Goal: Information Seeking & Learning: Compare options

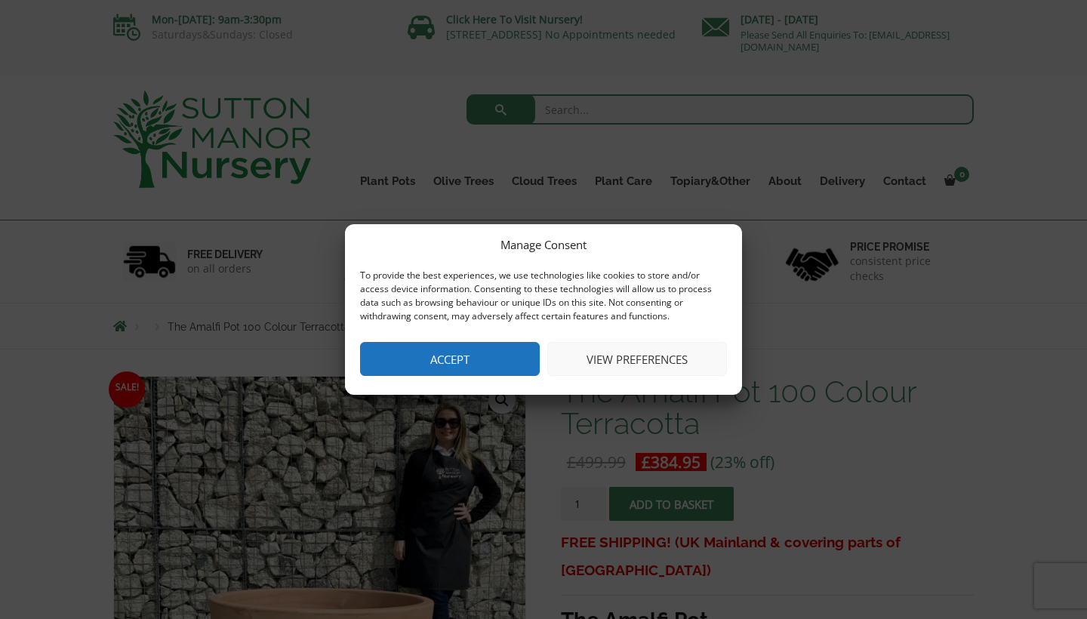
click at [423, 368] on button "Accept" at bounding box center [450, 359] width 180 height 34
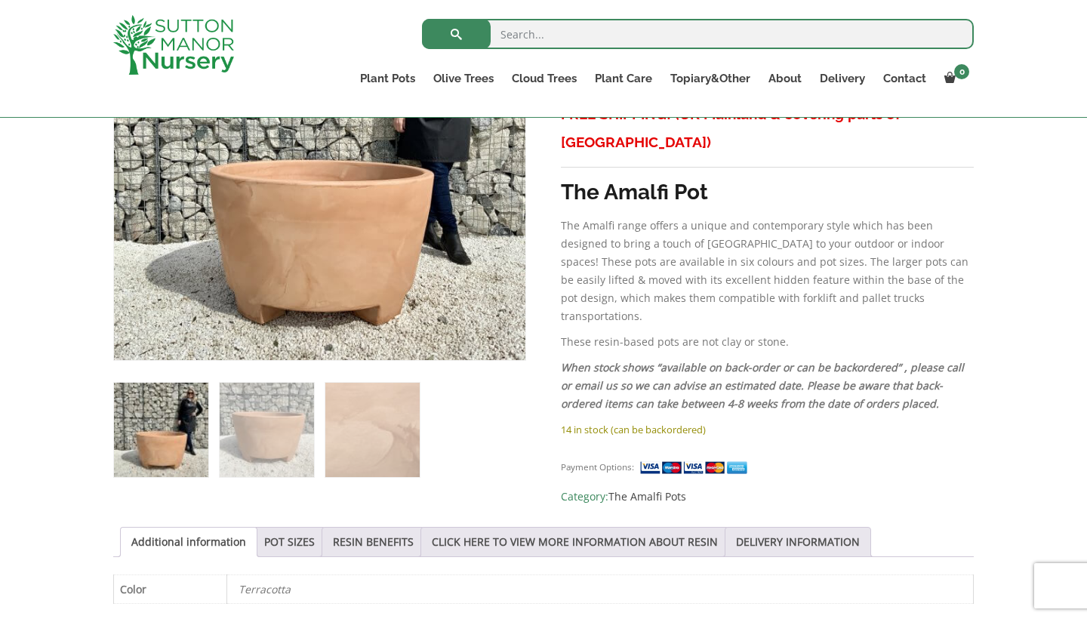
scroll to position [401, 0]
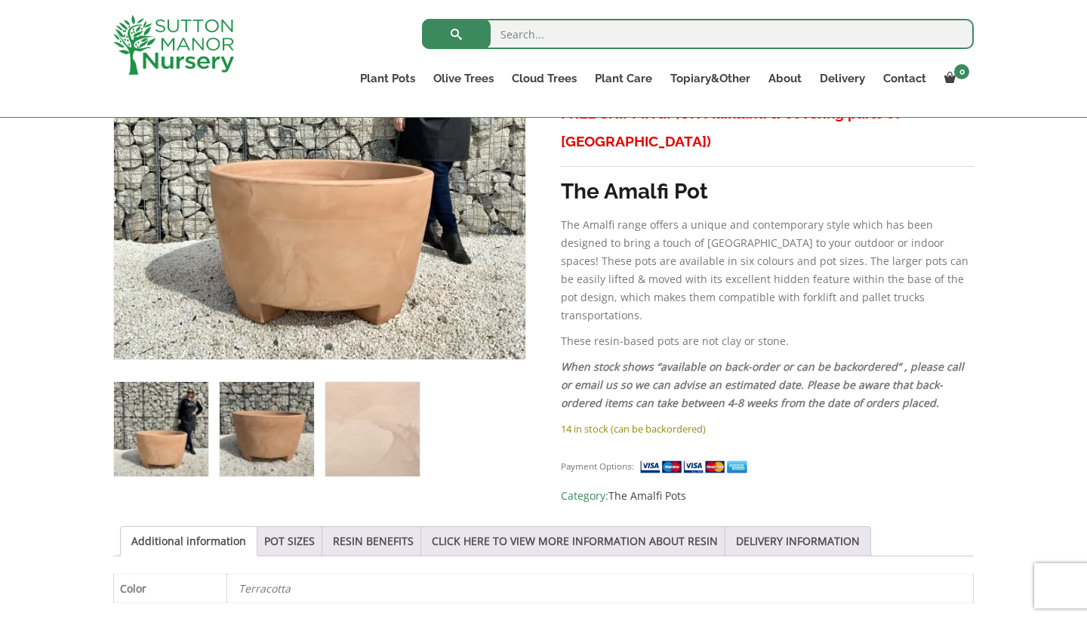
click at [294, 435] on img at bounding box center [267, 429] width 94 height 94
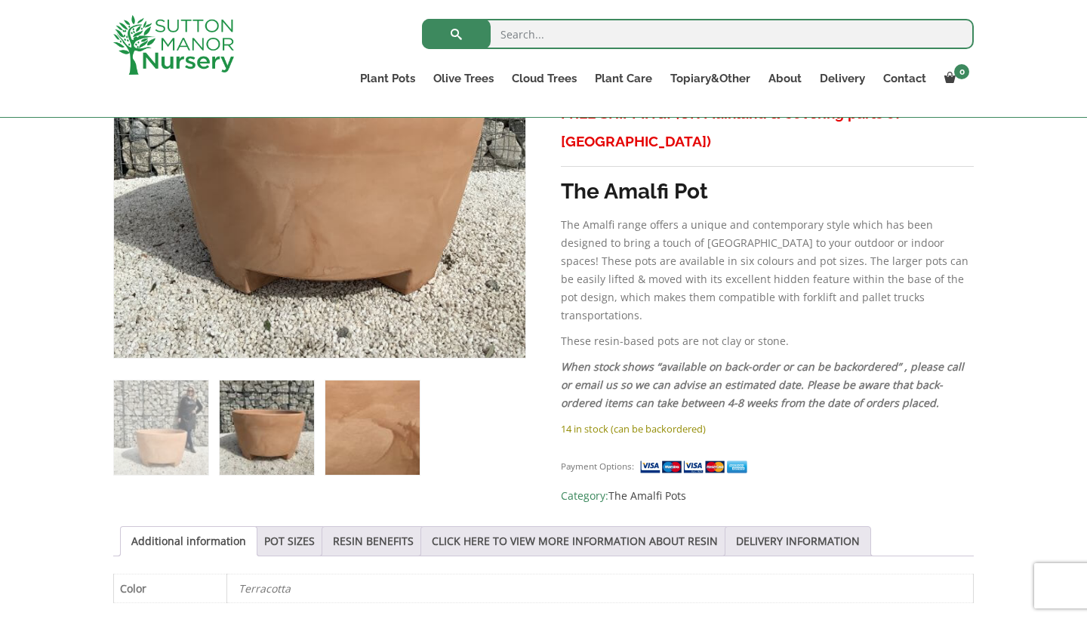
click at [396, 432] on img at bounding box center [372, 427] width 94 height 94
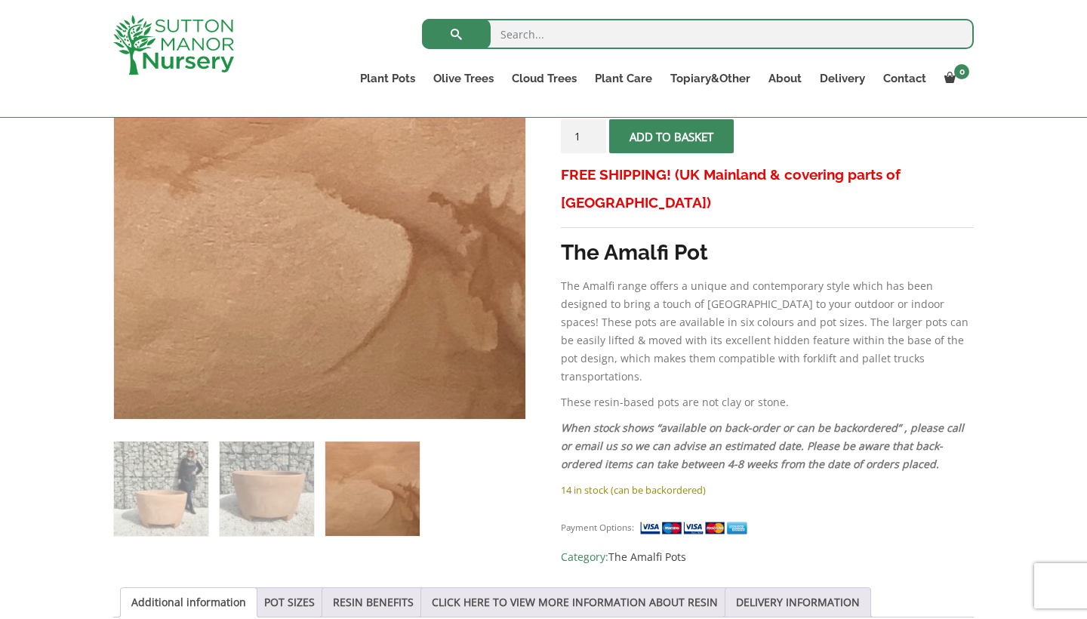
scroll to position [340, 0]
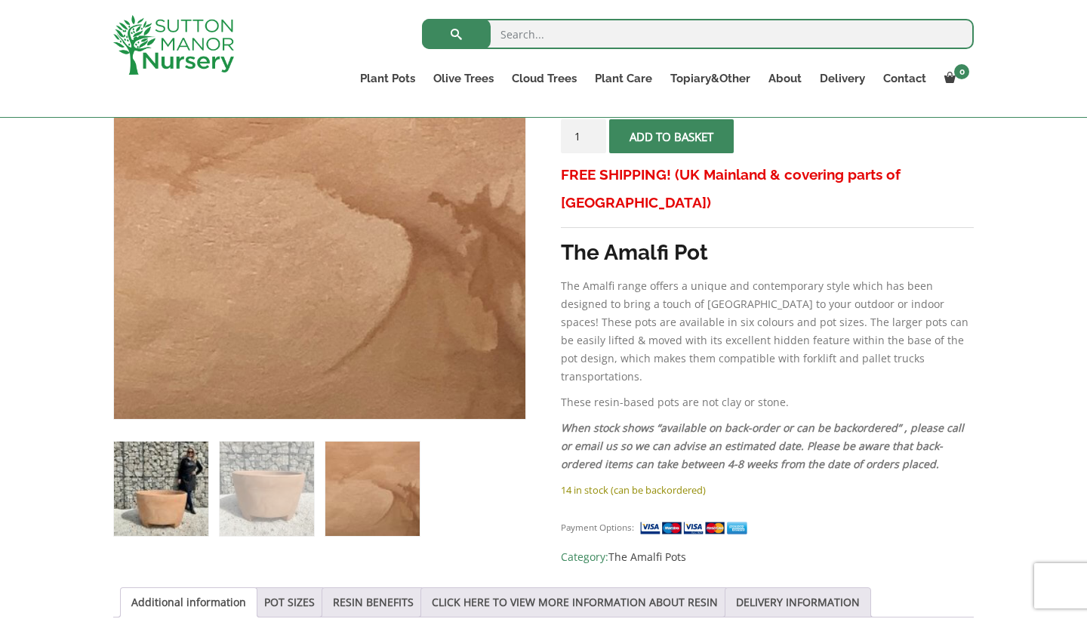
click at [158, 495] on img at bounding box center [161, 488] width 94 height 94
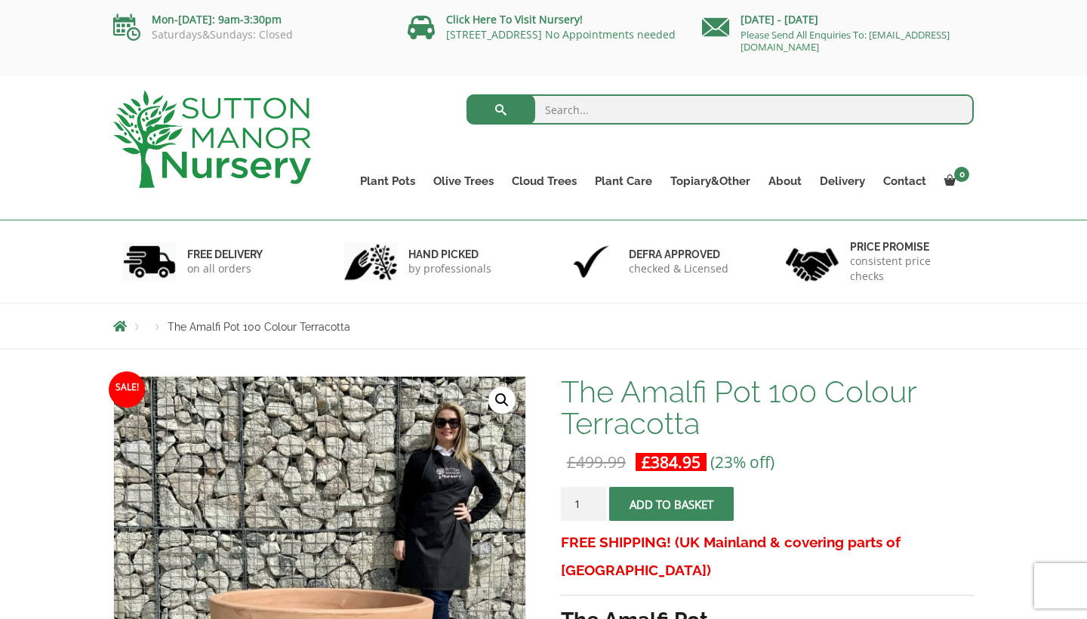
scroll to position [110, 0]
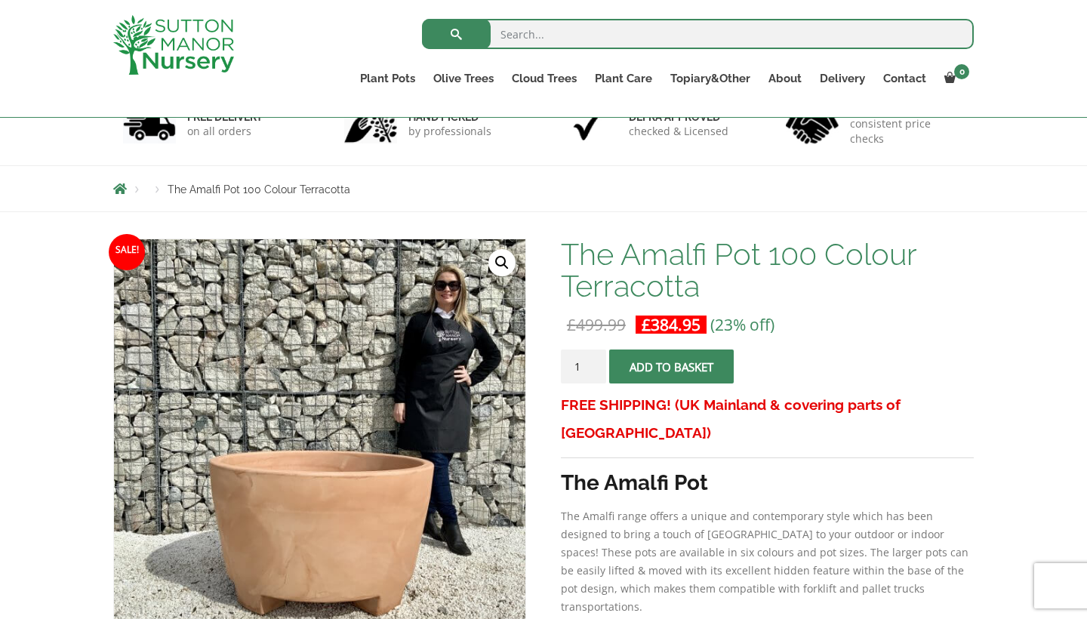
click at [689, 286] on h1 "The Amalfi Pot 100 Colour Terracotta" at bounding box center [767, 269] width 413 height 63
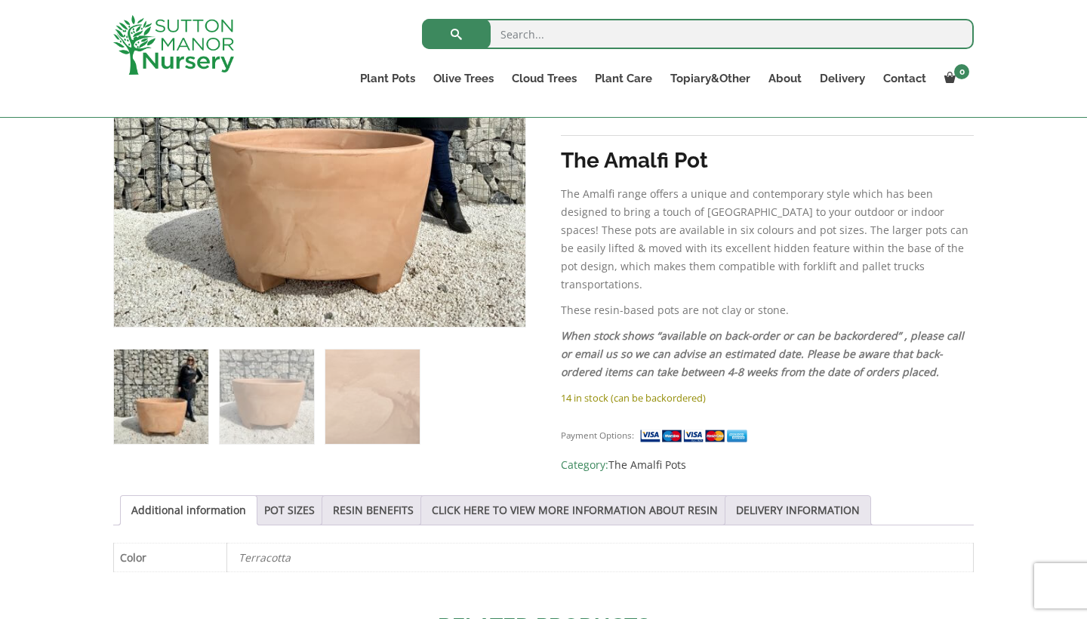
scroll to position [433, 0]
click at [278, 511] on link "POT SIZES" at bounding box center [289, 509] width 51 height 29
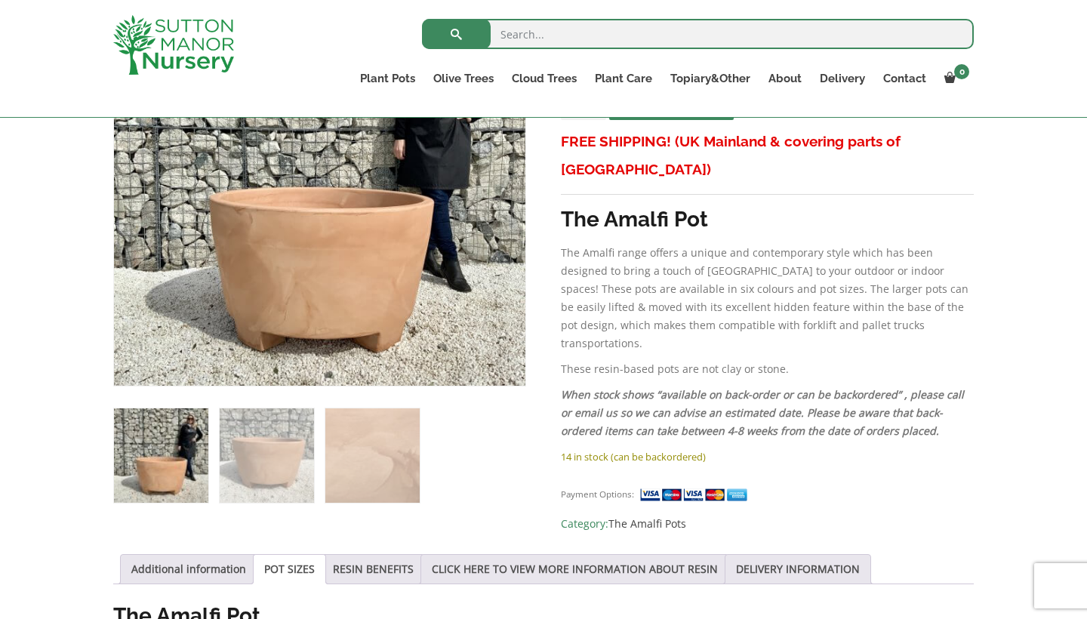
scroll to position [247, 0]
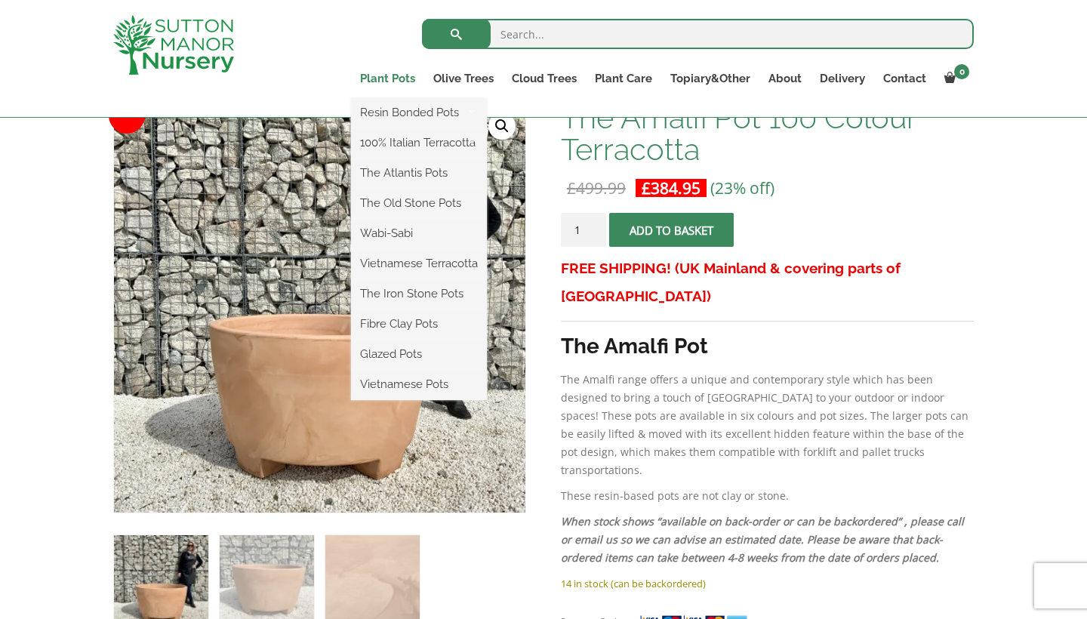
click at [402, 82] on link "Plant Pots" at bounding box center [387, 78] width 73 height 21
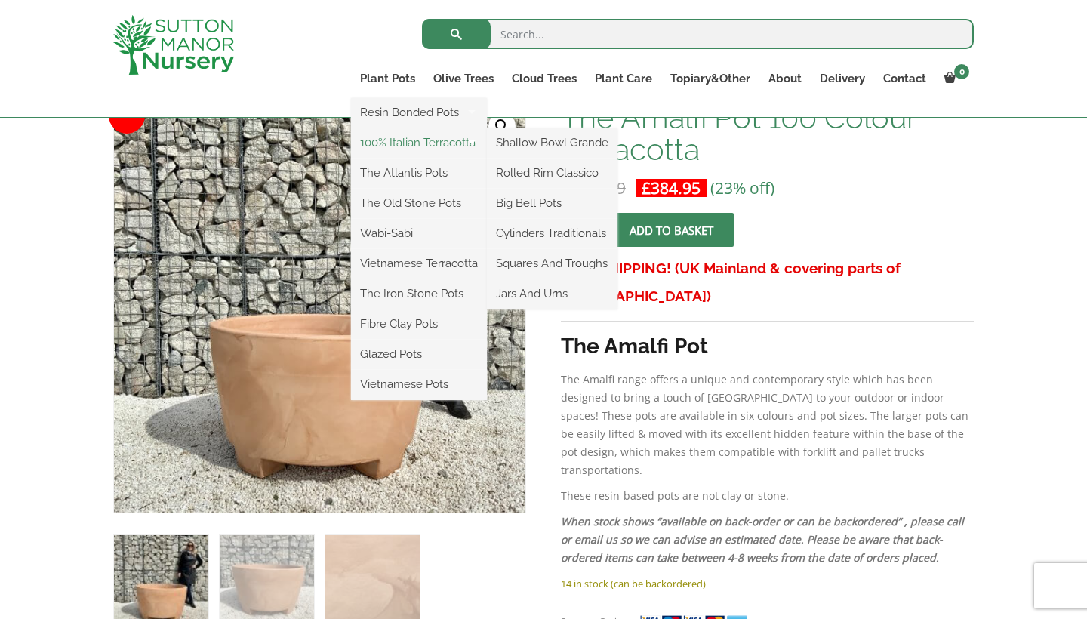
click at [398, 142] on link "100% Italian Terracotta" at bounding box center [419, 142] width 136 height 23
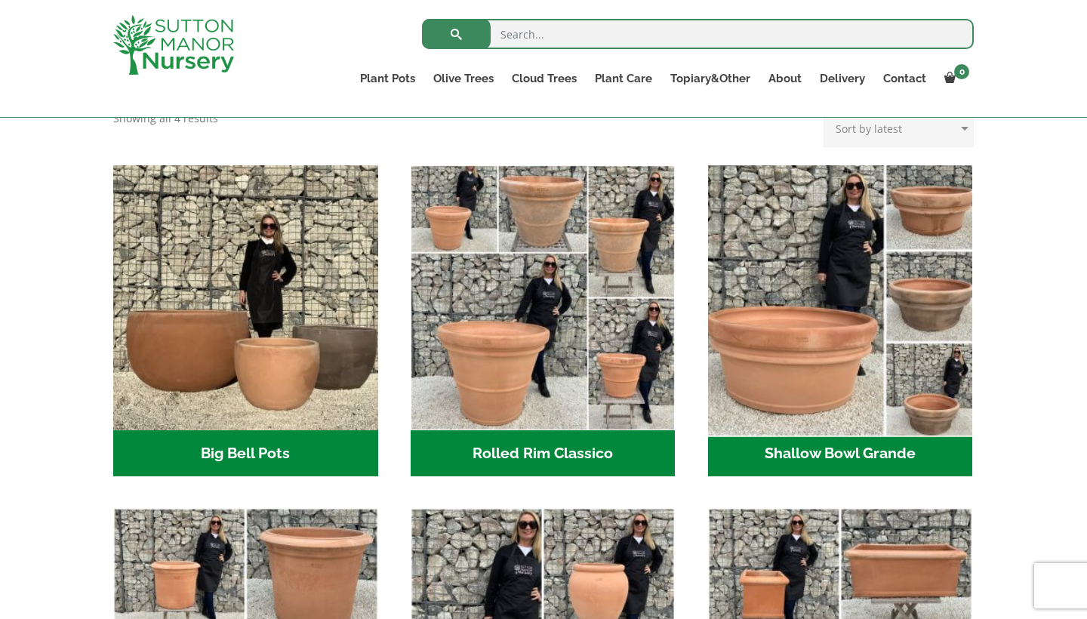
scroll to position [450, 0]
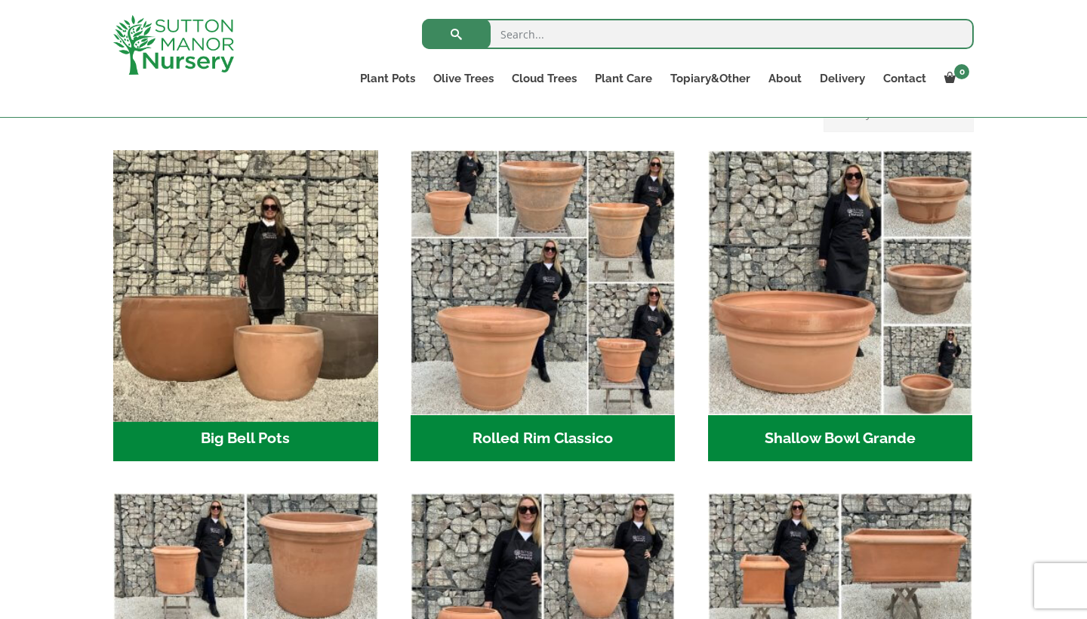
click at [260, 355] on img "Visit product category Big Bell Pots" at bounding box center [245, 282] width 278 height 278
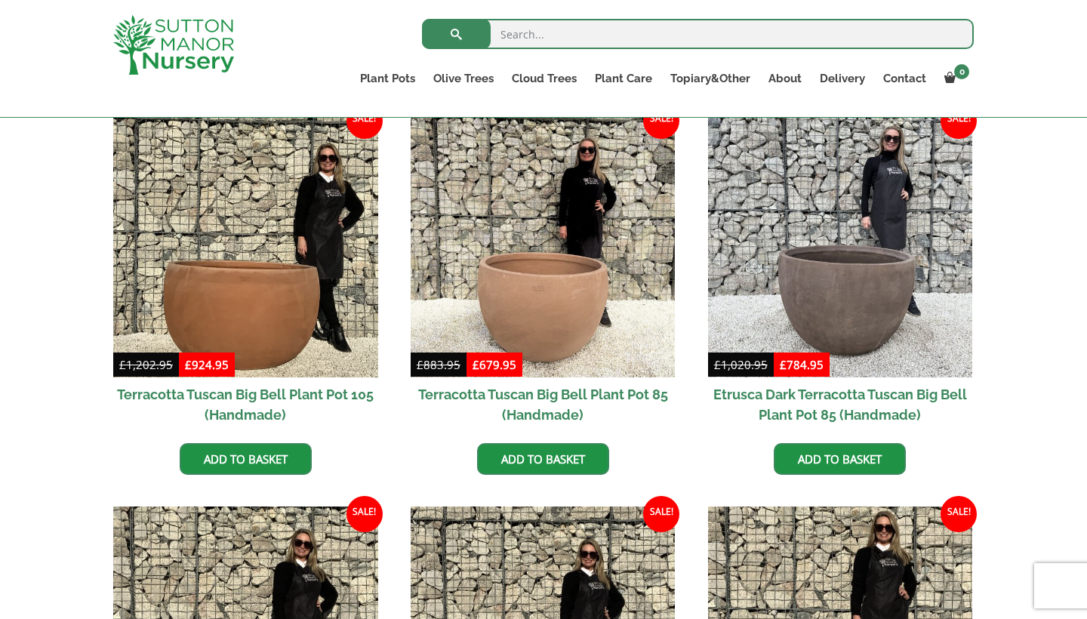
scroll to position [806, 0]
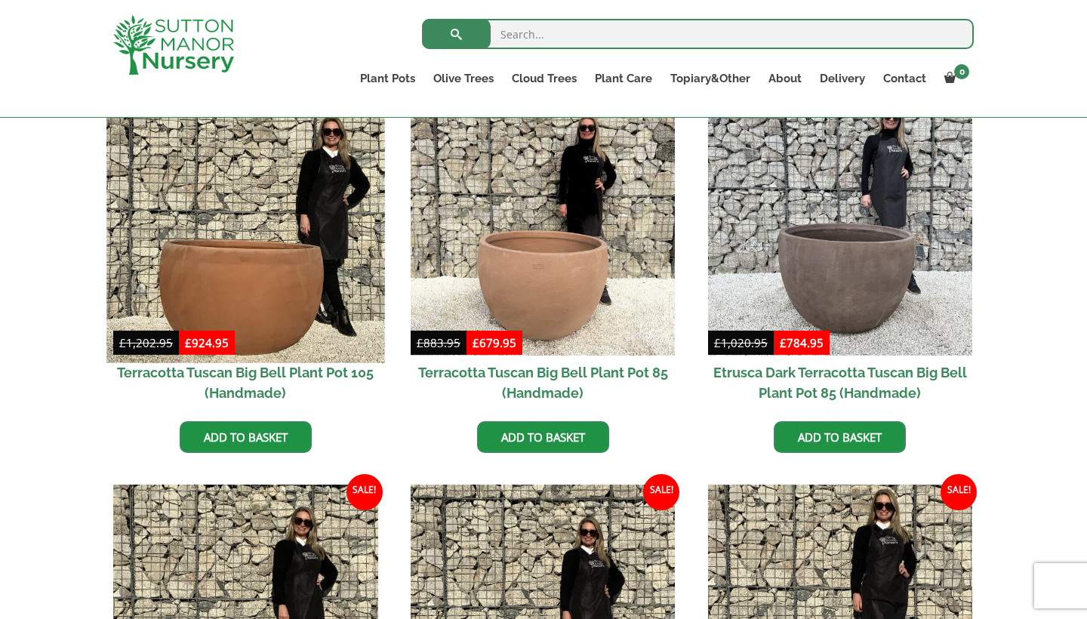
click at [241, 272] on img at bounding box center [245, 224] width 278 height 278
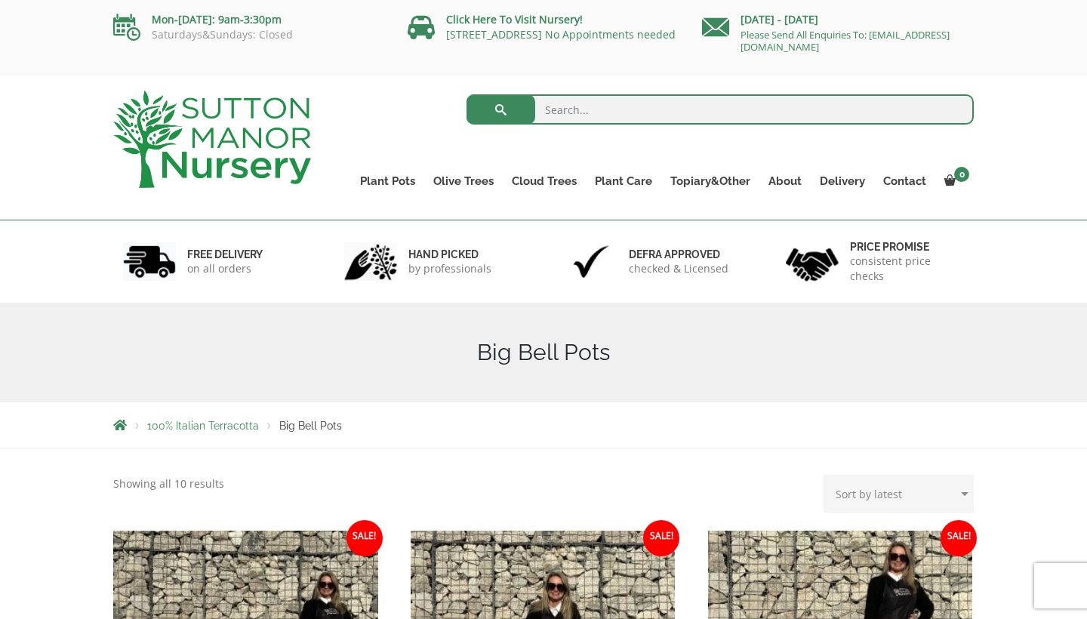
scroll to position [0, 0]
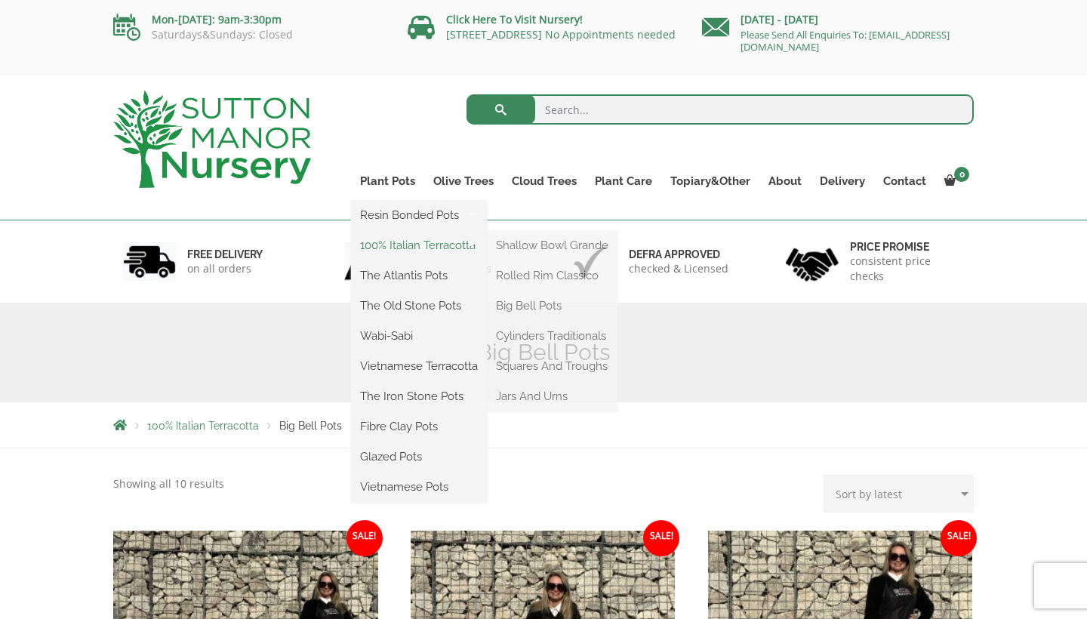
click at [415, 253] on link "100% Italian Terracotta" at bounding box center [419, 245] width 136 height 23
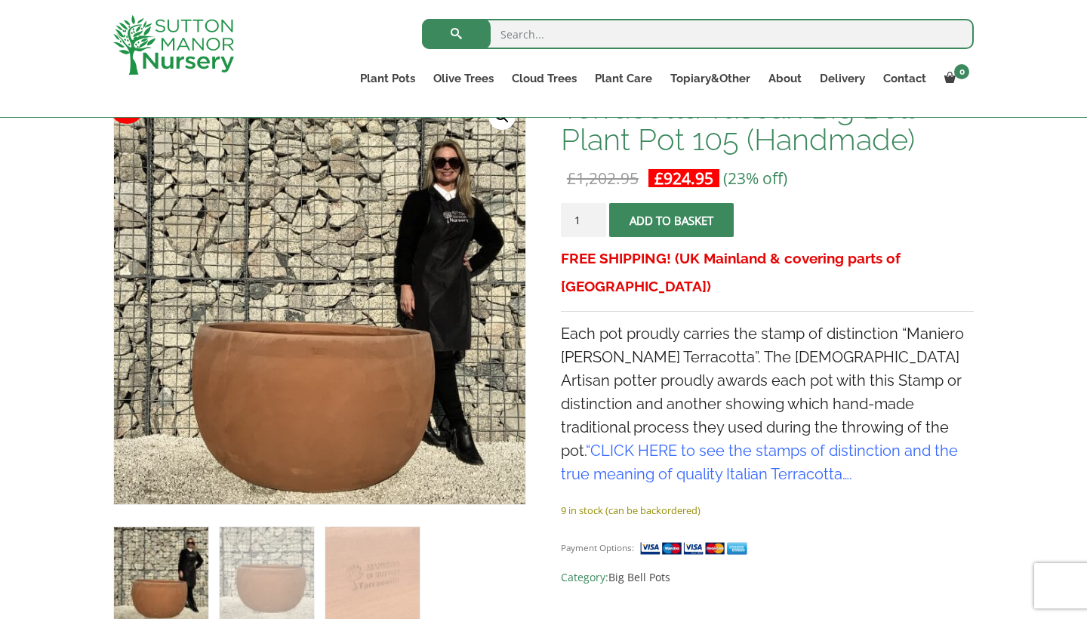
scroll to position [259, 0]
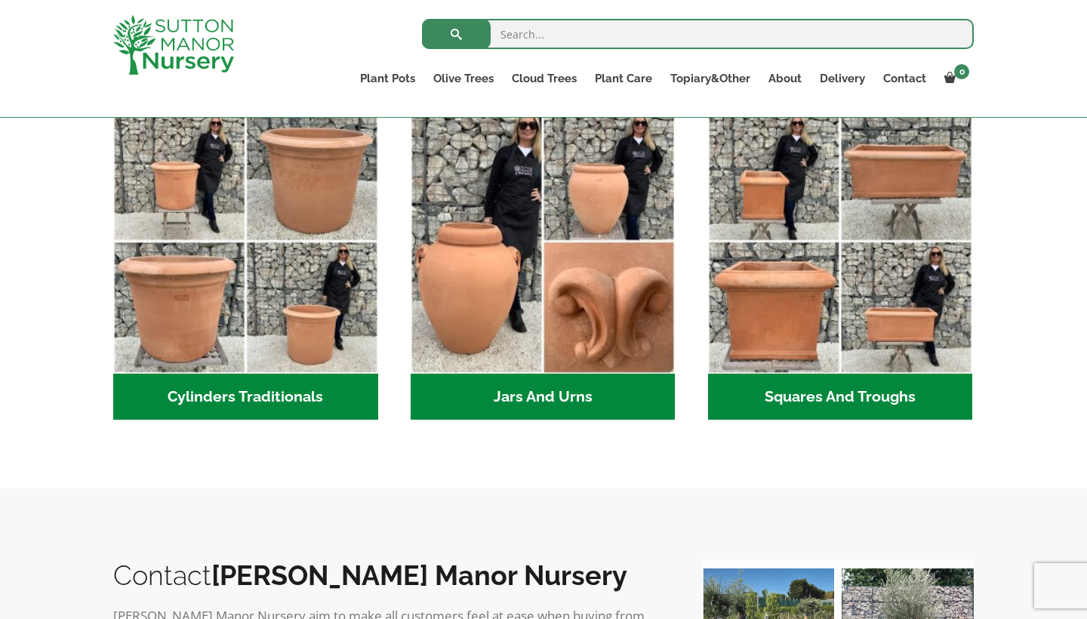
scroll to position [838, 0]
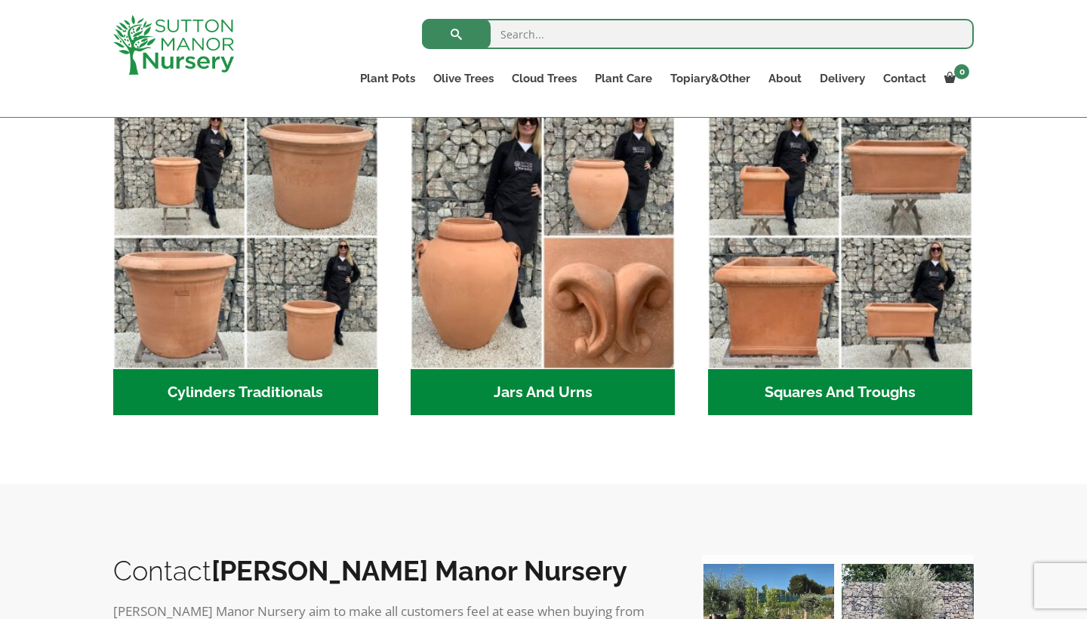
click at [271, 395] on h2 "Cylinders Traditionals (2)" at bounding box center [245, 392] width 265 height 47
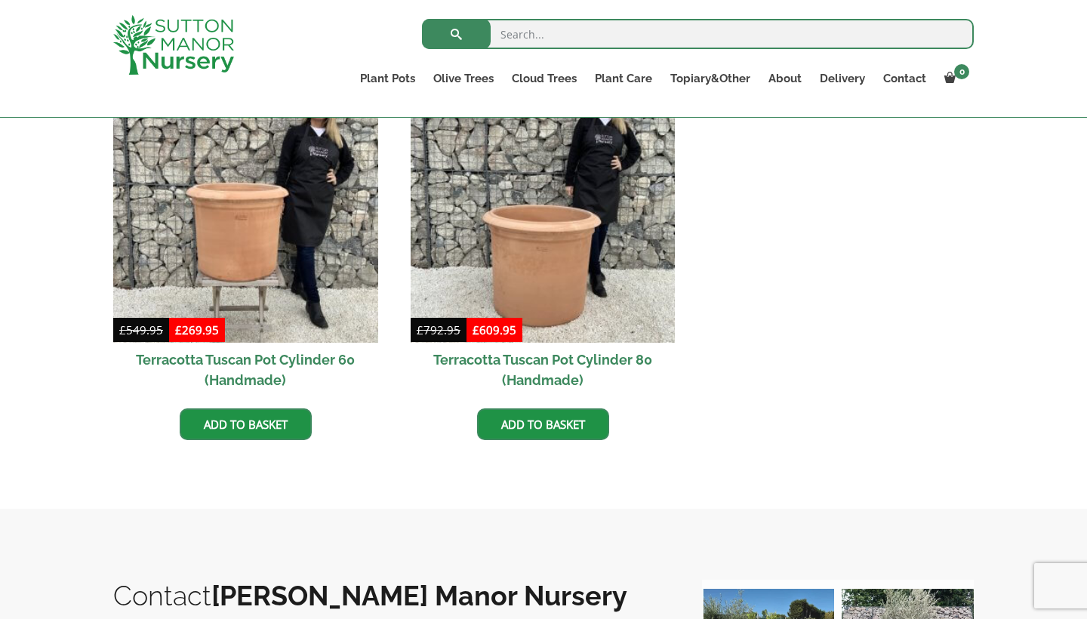
scroll to position [719, 0]
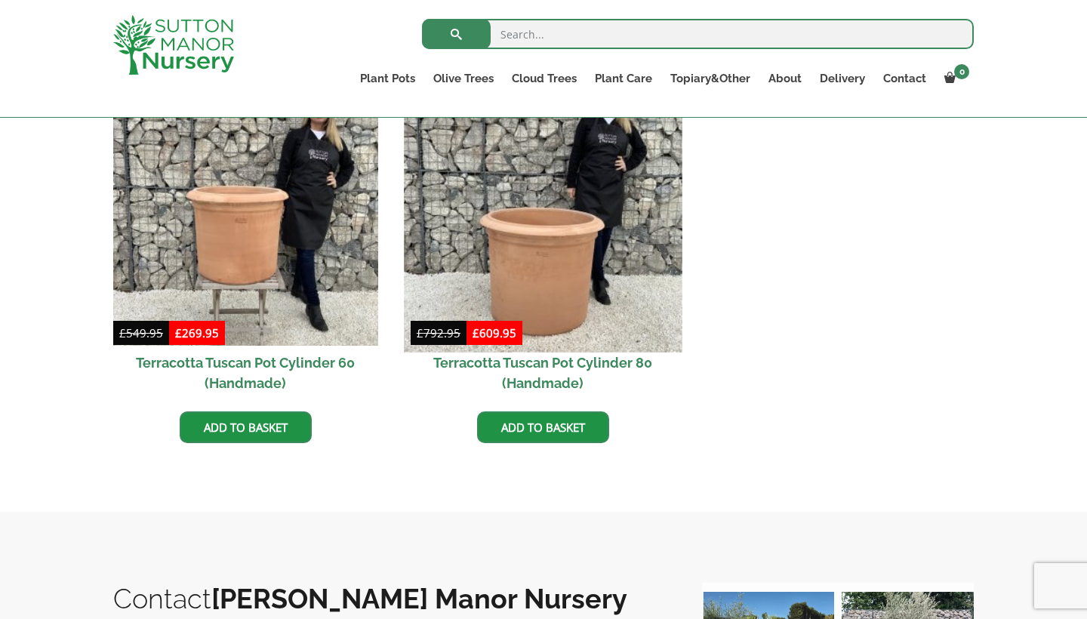
click at [576, 301] on img at bounding box center [543, 213] width 278 height 278
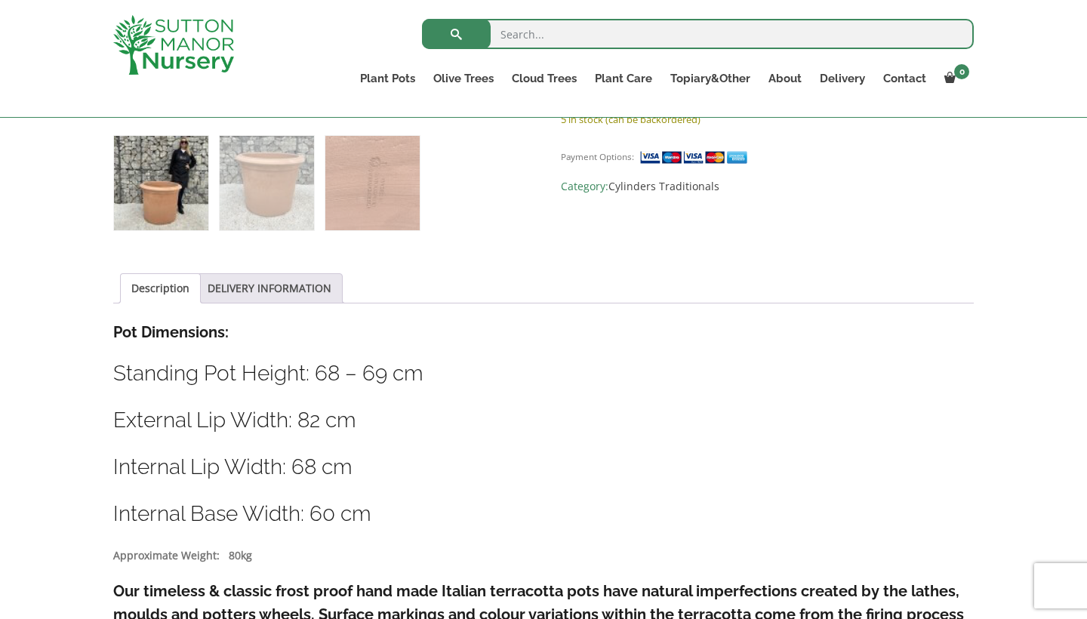
scroll to position [627, 0]
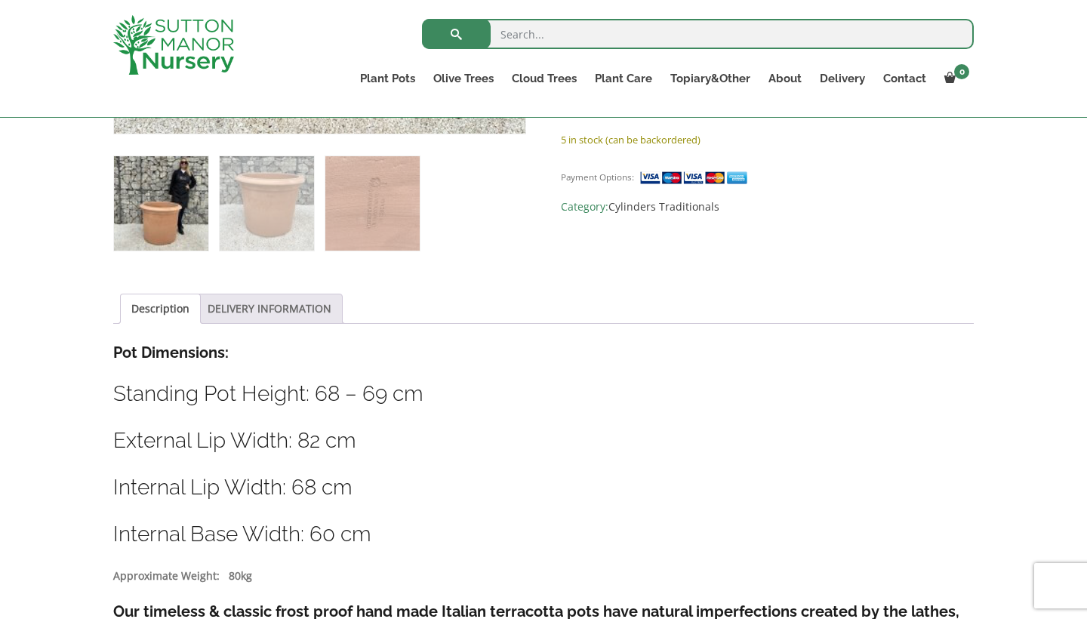
click at [253, 306] on link "DELIVERY INFORMATION" at bounding box center [269, 308] width 124 height 29
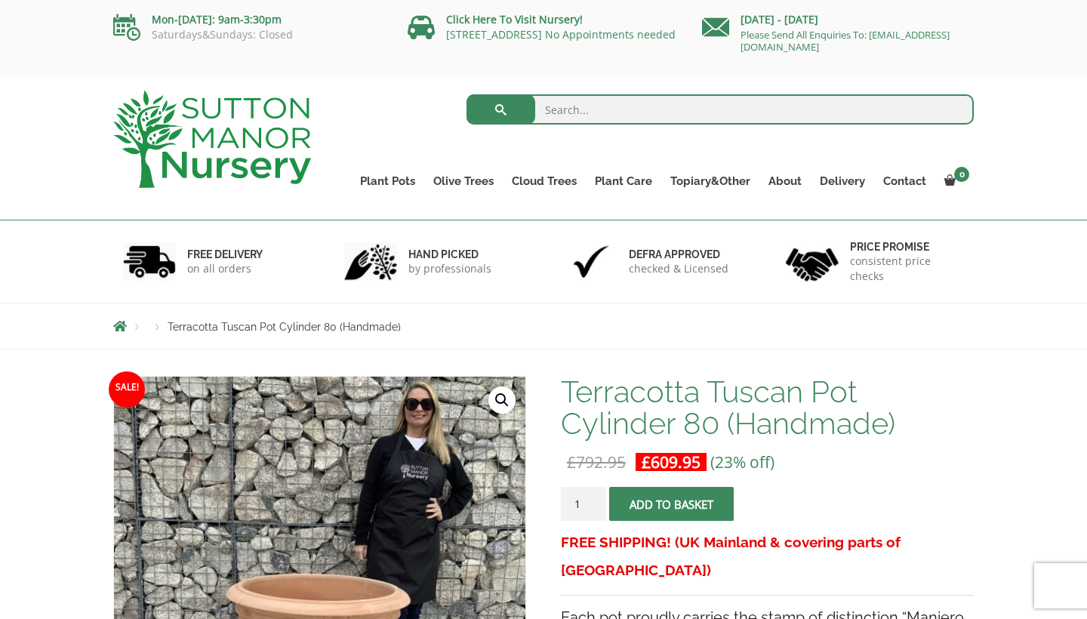
scroll to position [0, 0]
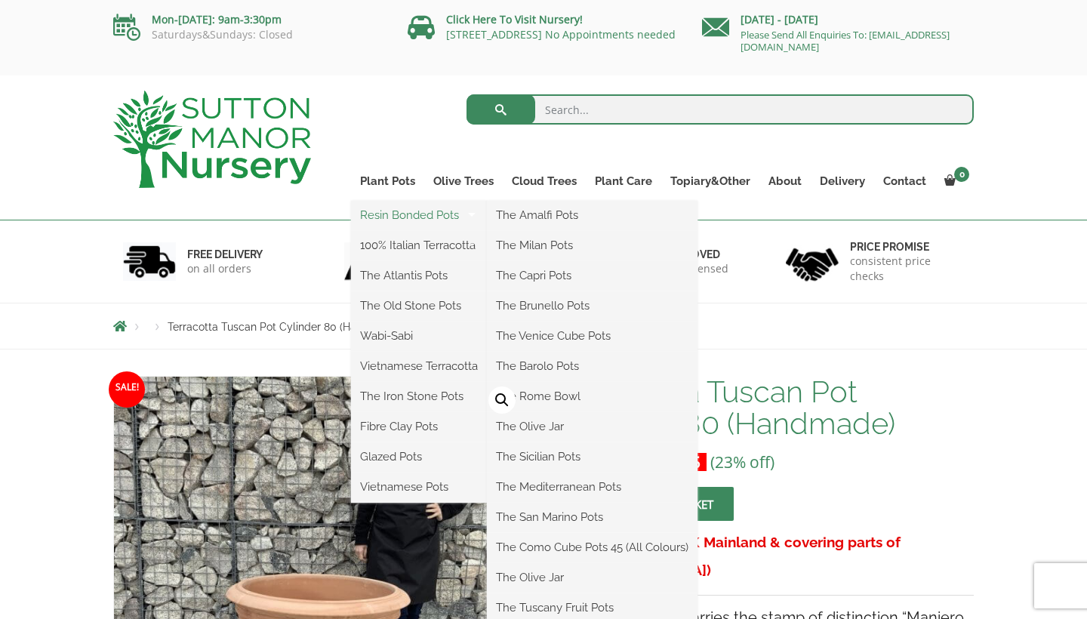
click at [393, 217] on link "Resin Bonded Pots" at bounding box center [419, 215] width 136 height 23
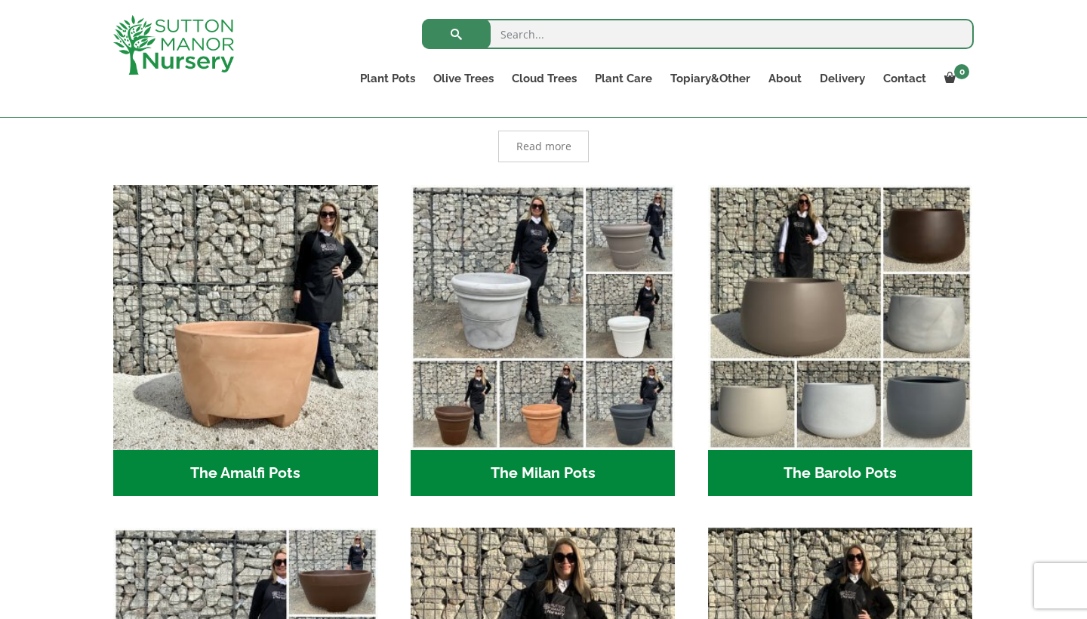
scroll to position [349, 0]
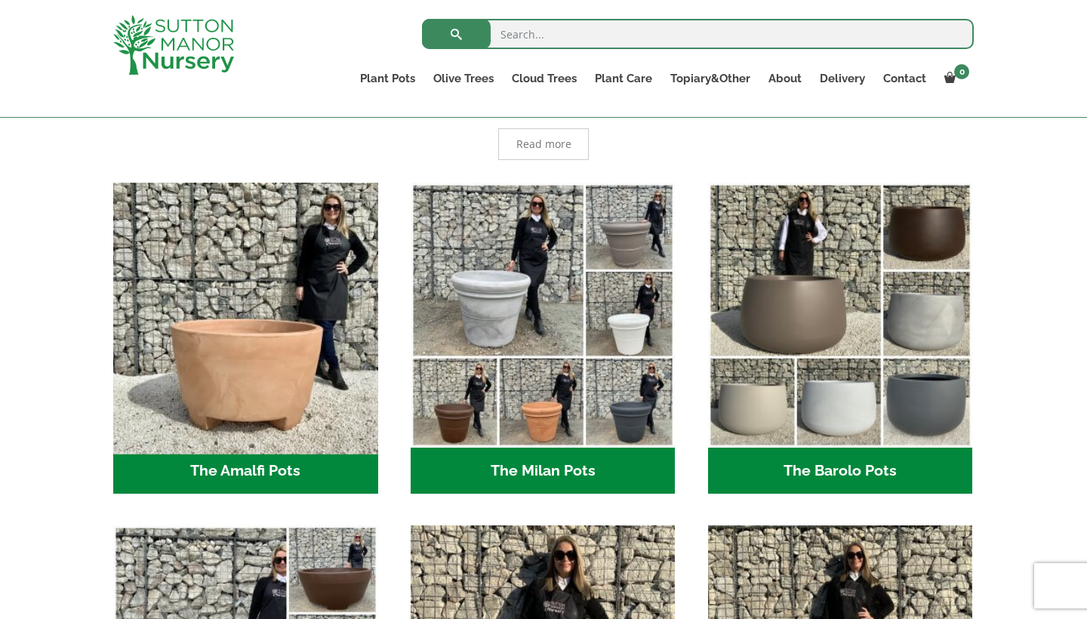
click at [262, 380] on img "Visit product category The Amalfi Pots" at bounding box center [245, 315] width 278 height 278
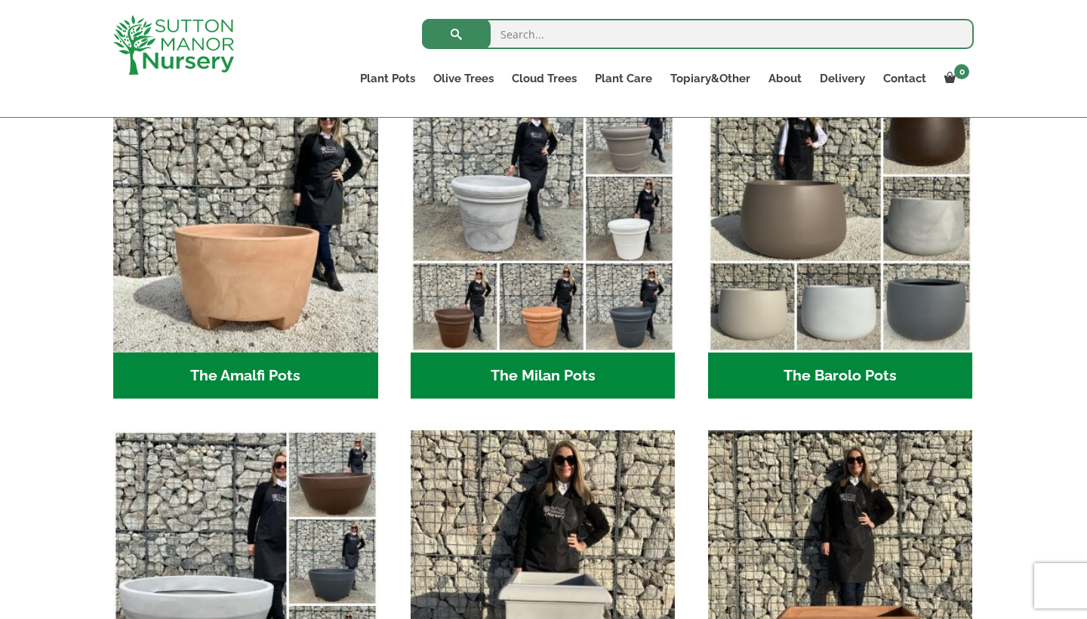
scroll to position [445, 0]
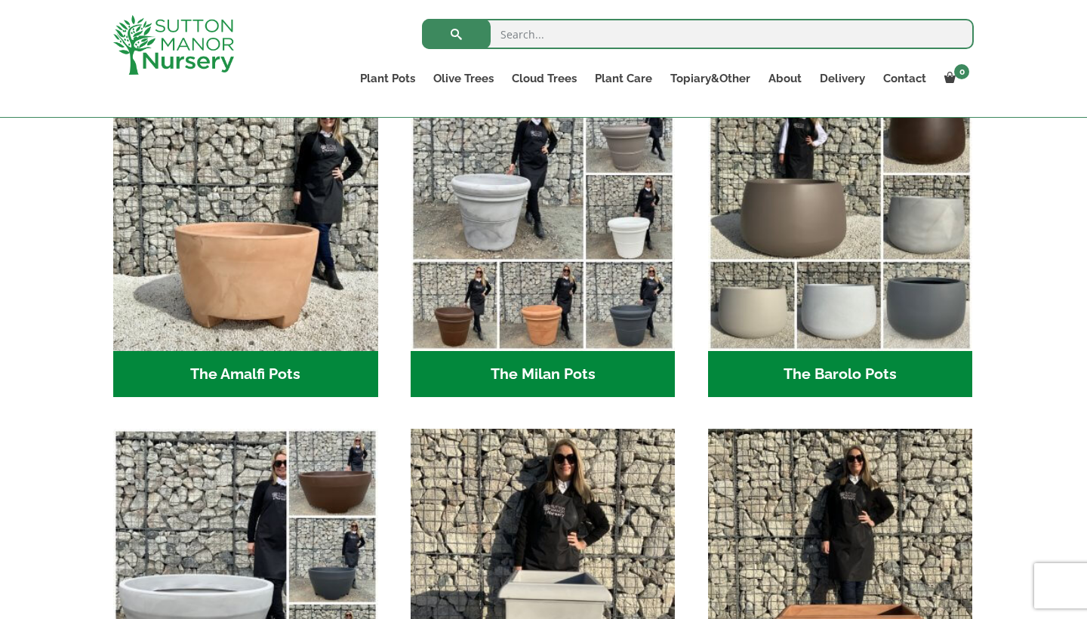
click at [287, 380] on h2 "The Amalfi Pots (3)" at bounding box center [245, 374] width 265 height 47
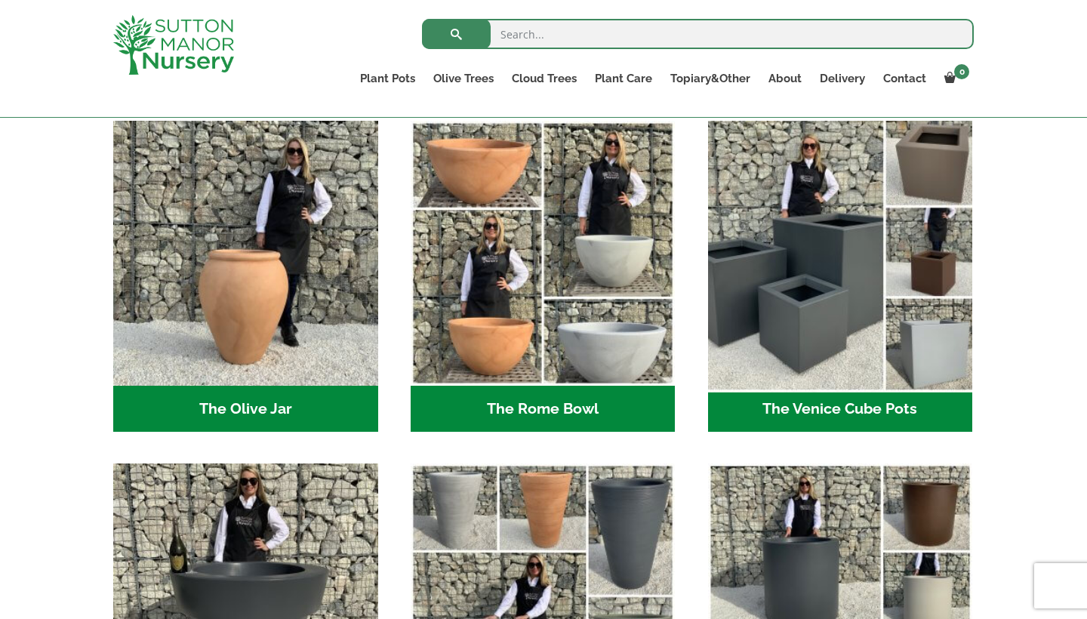
scroll to position [1439, 0]
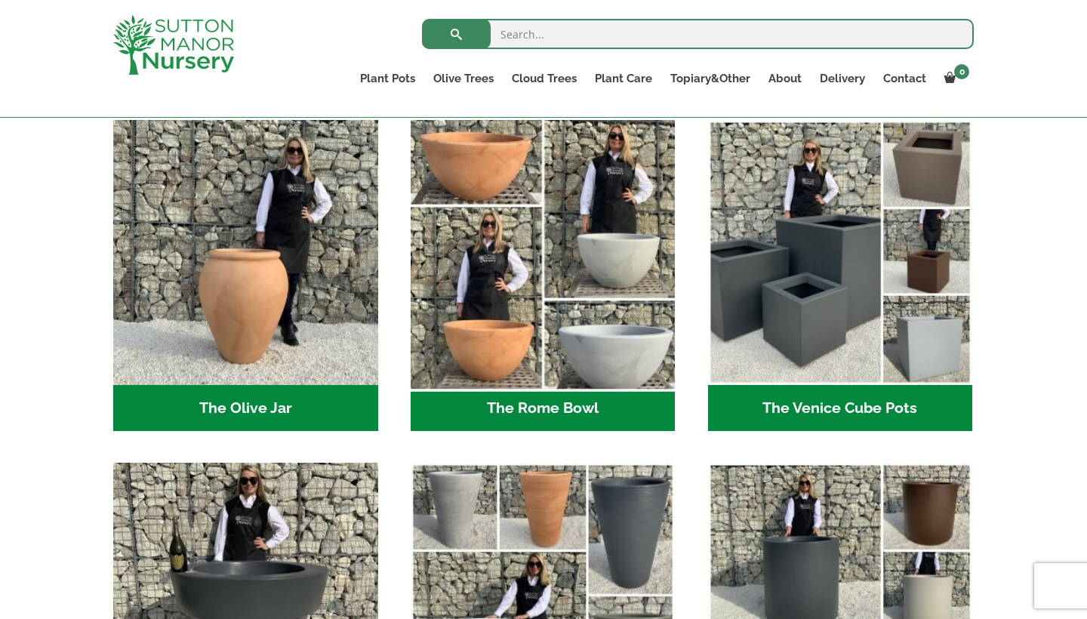
click at [521, 312] on img "Visit product category The Rome Bowl" at bounding box center [543, 253] width 278 height 278
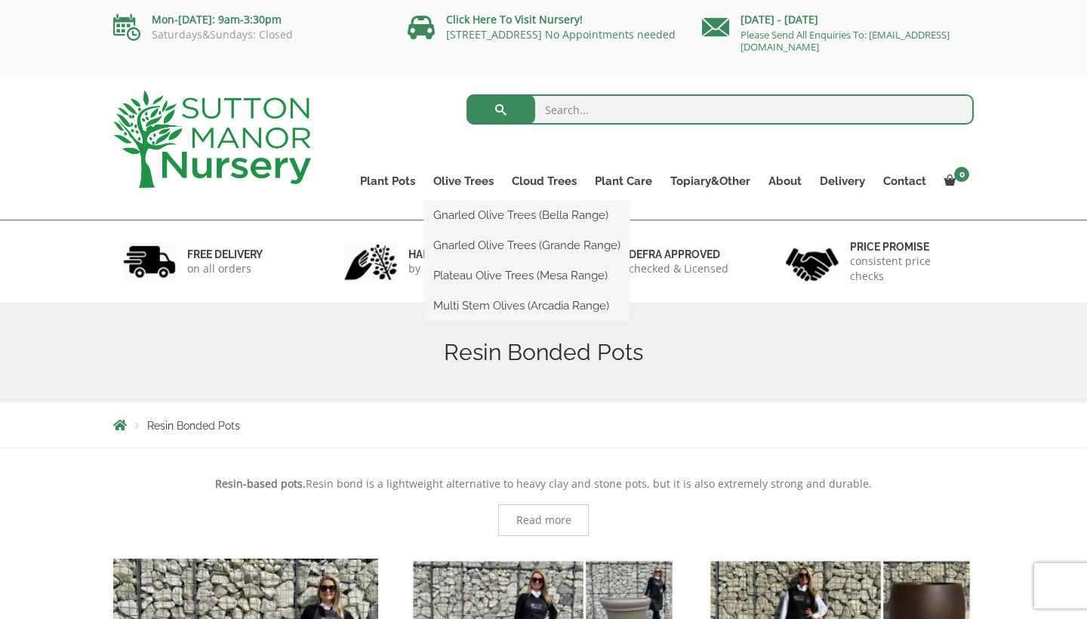
scroll to position [0, 0]
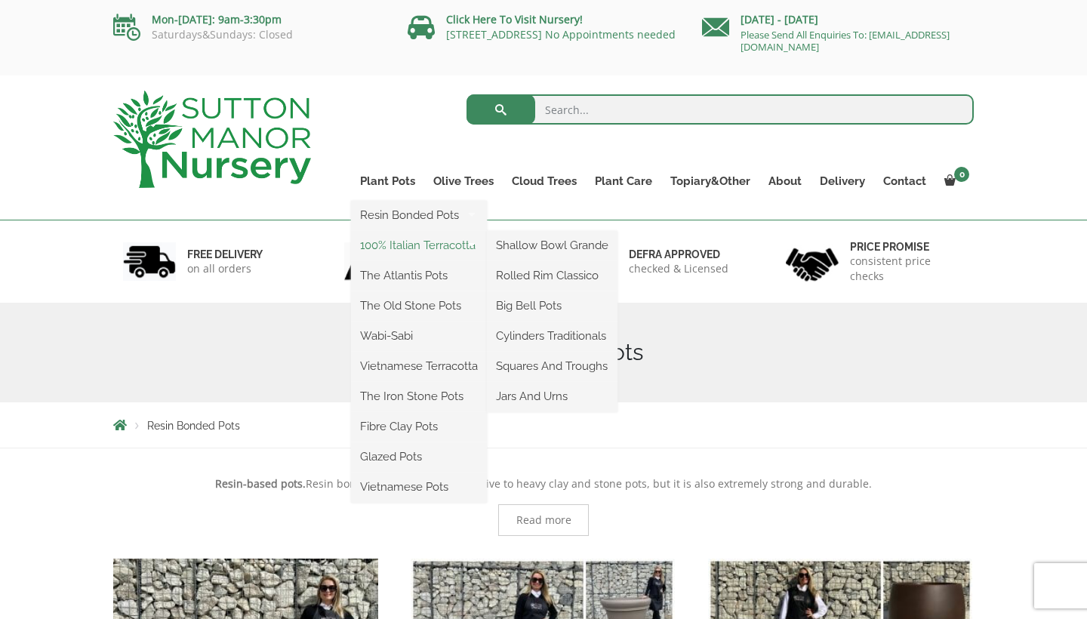
click at [398, 247] on link "100% Italian Terracotta" at bounding box center [419, 245] width 136 height 23
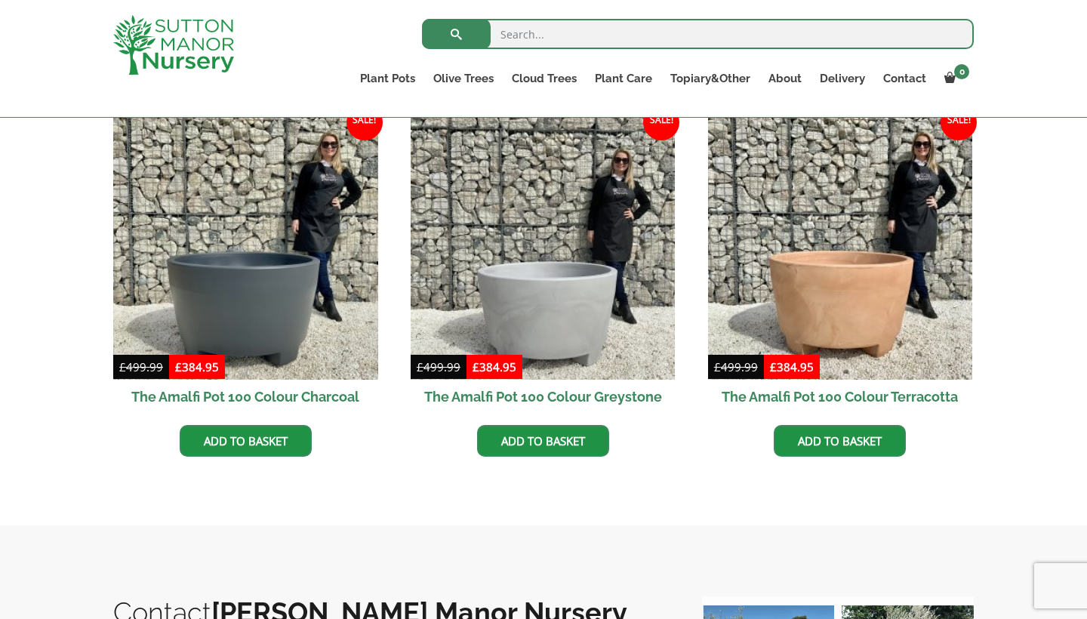
scroll to position [439, 0]
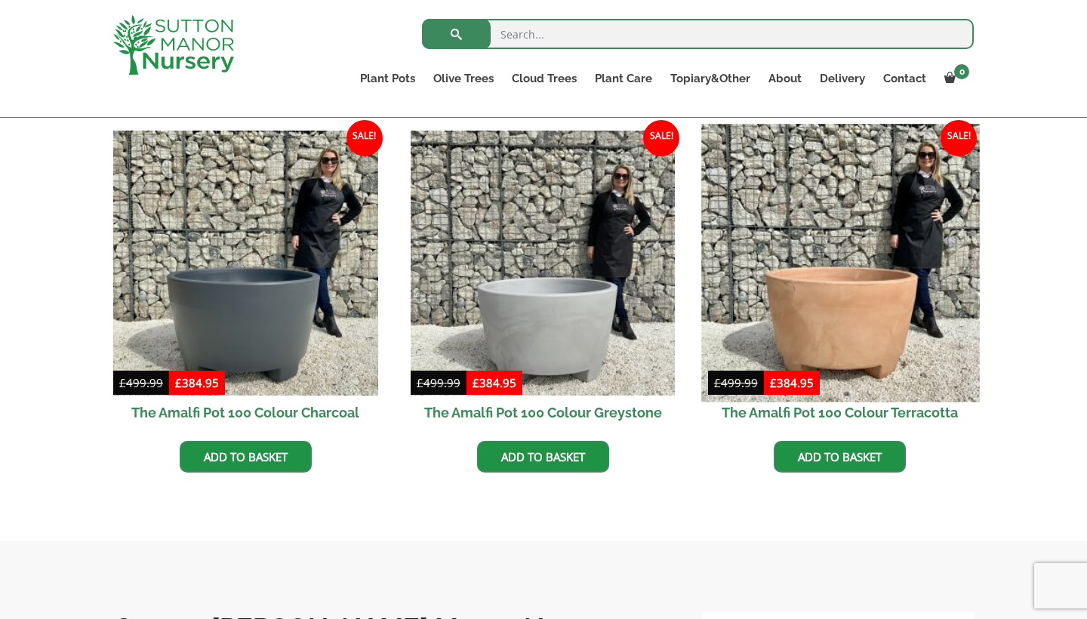
click at [849, 368] on img at bounding box center [840, 263] width 278 height 278
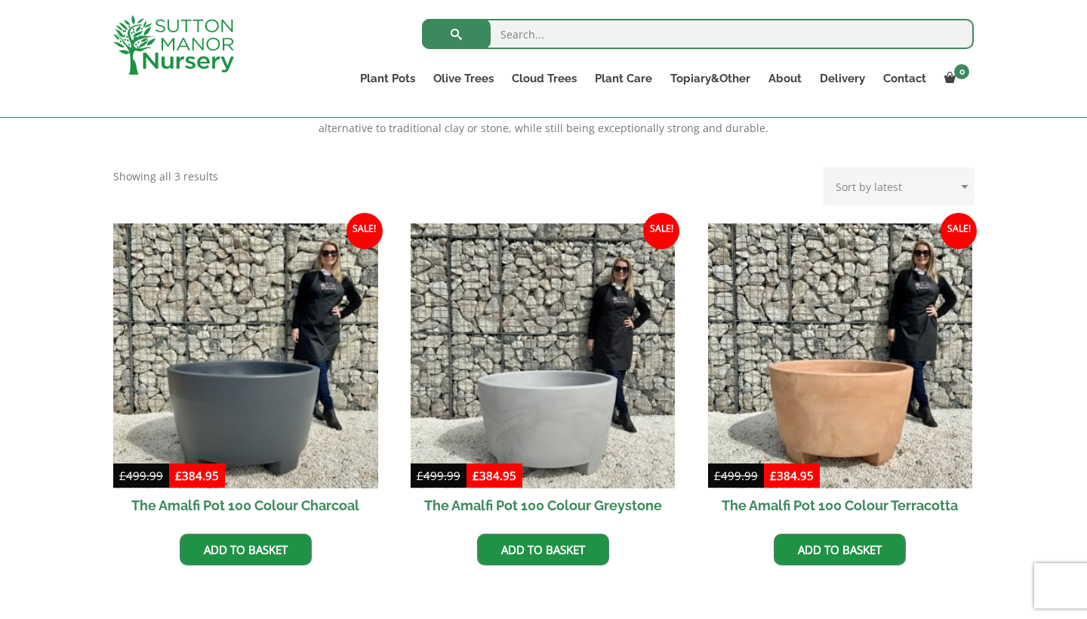
scroll to position [347, 0]
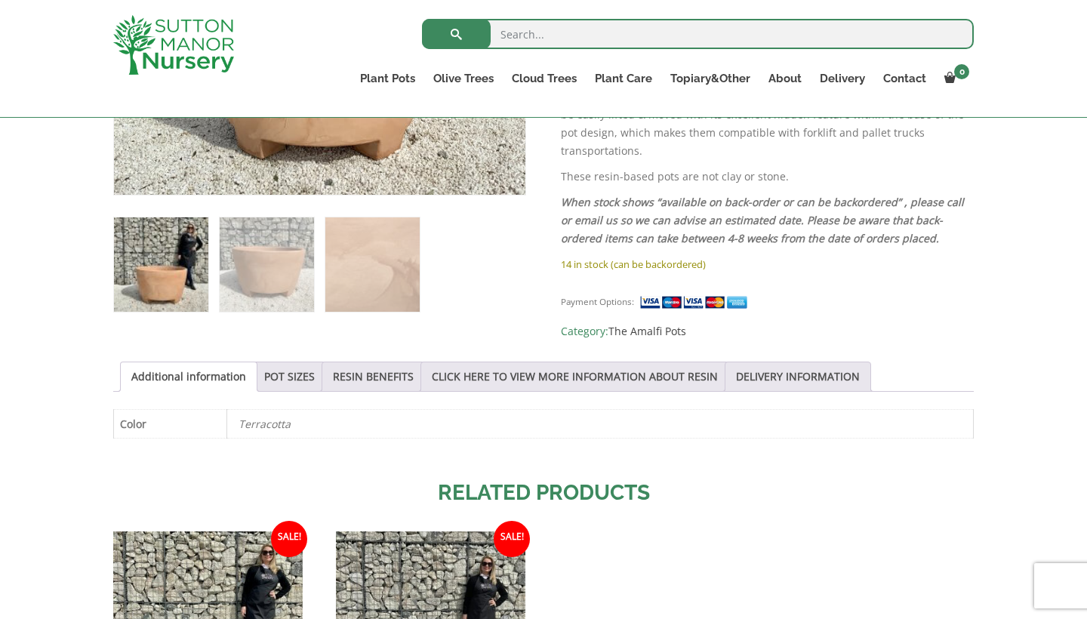
scroll to position [571, 0]
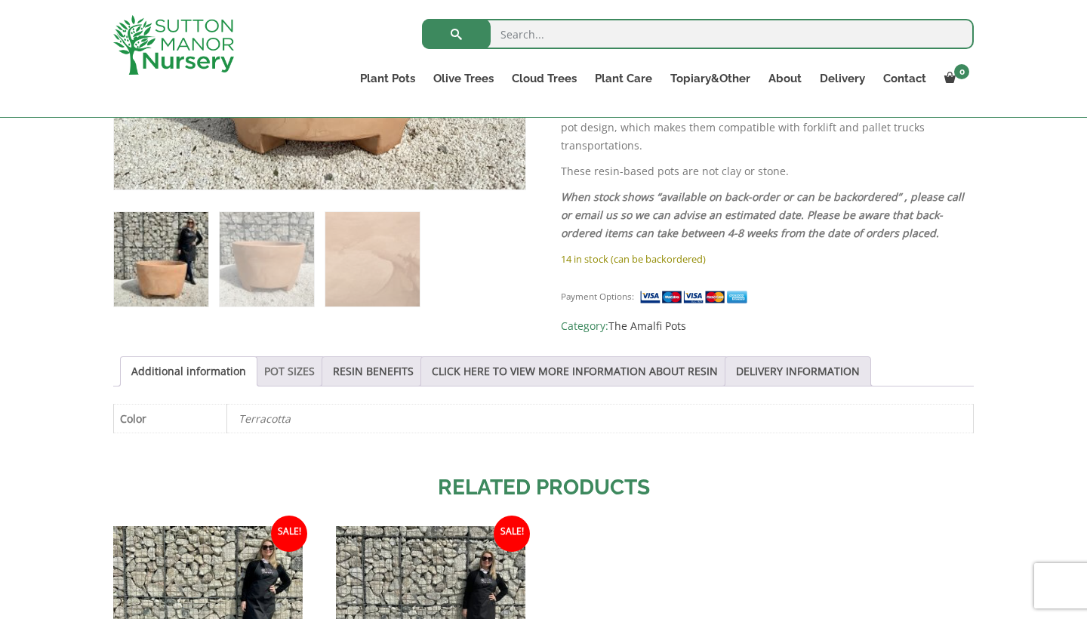
click at [283, 361] on link "POT SIZES" at bounding box center [289, 371] width 51 height 29
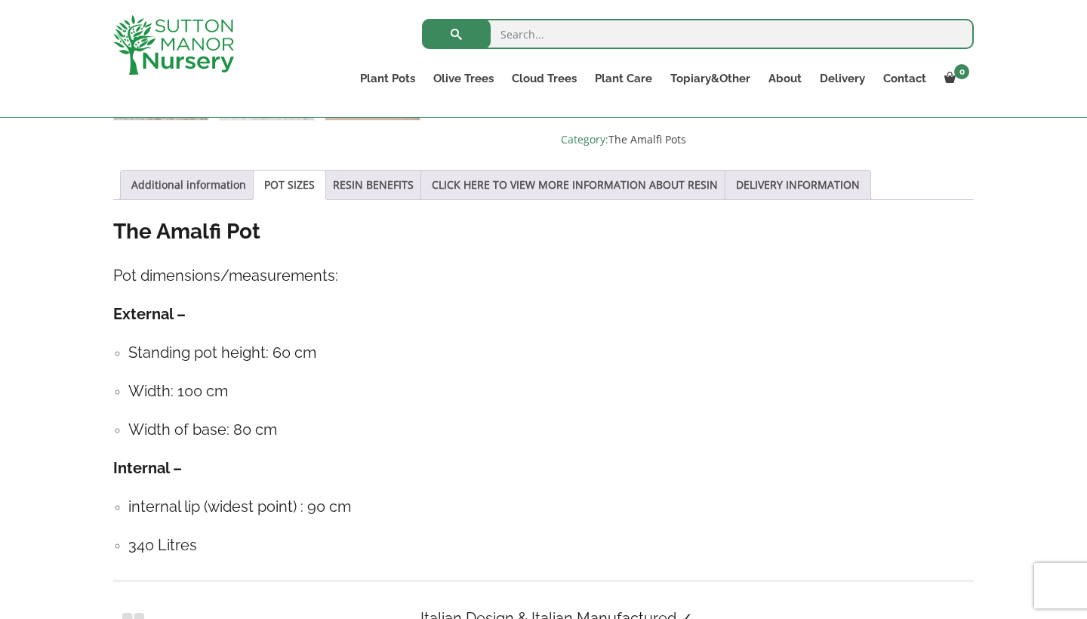
scroll to position [714, 0]
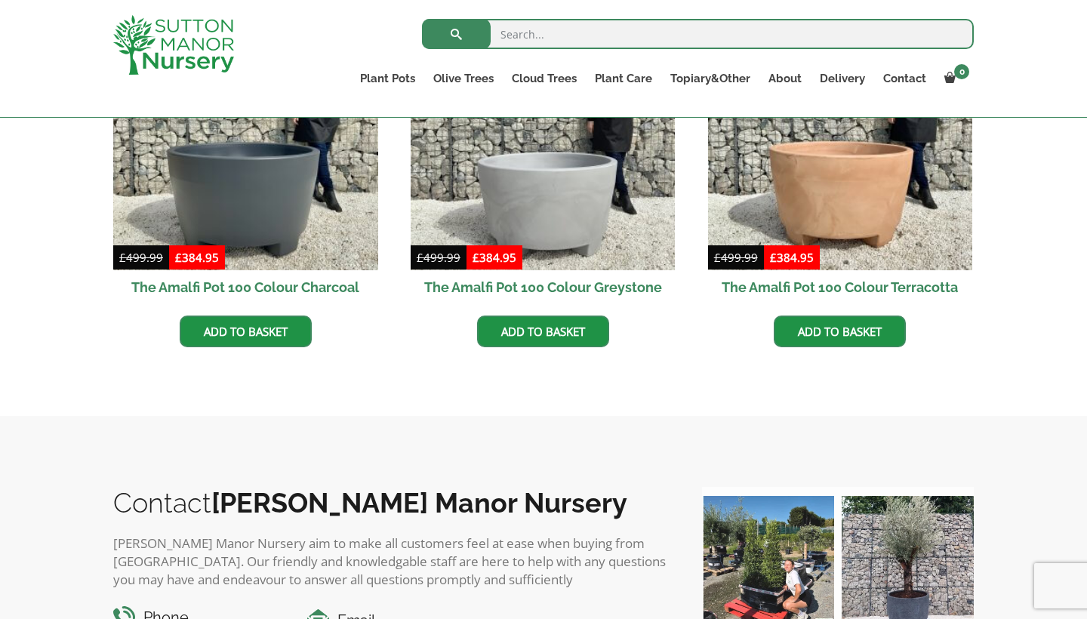
scroll to position [575, 0]
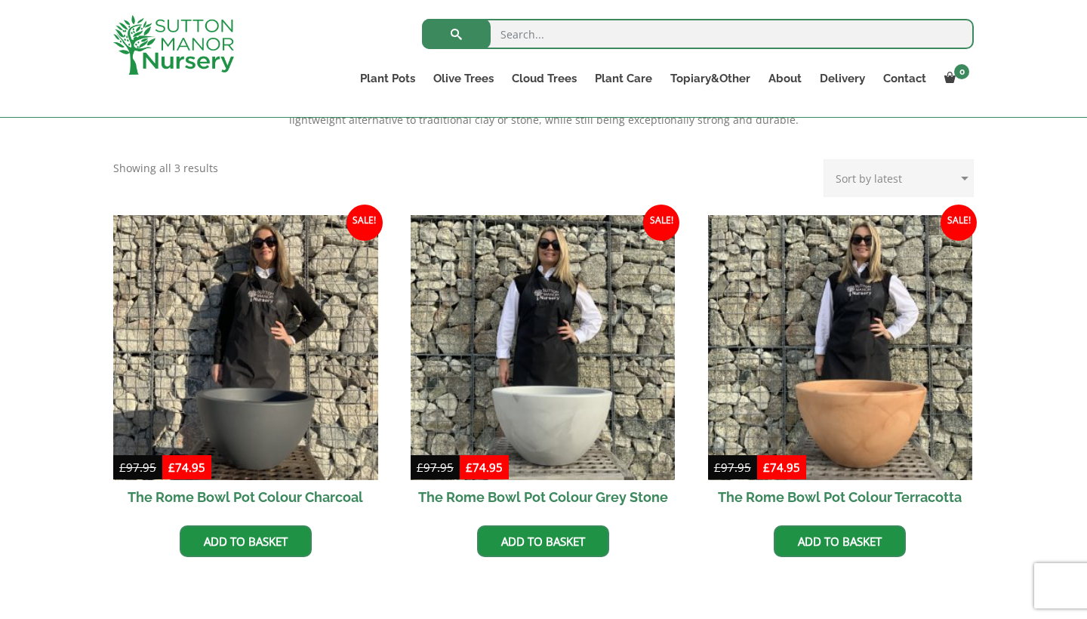
scroll to position [343, 0]
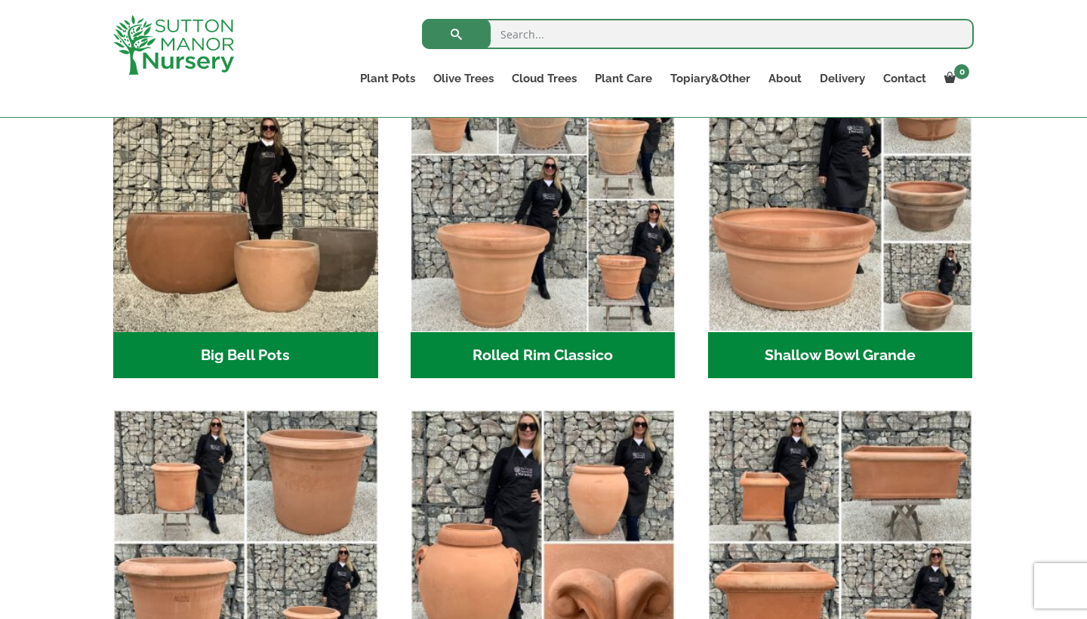
scroll to position [537, 0]
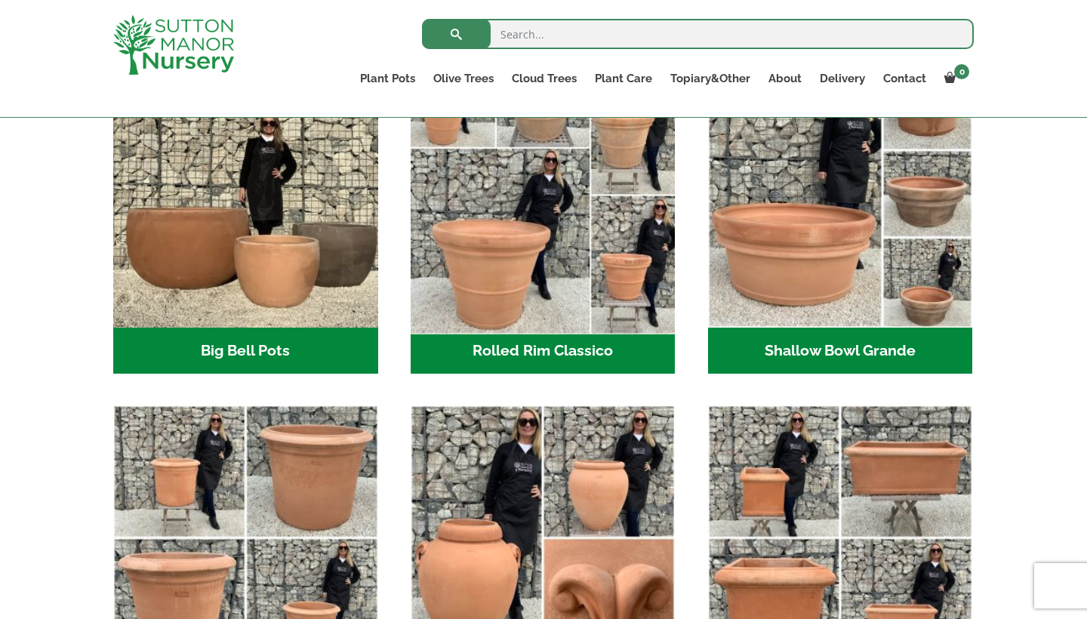
click at [497, 287] on img "Visit product category Rolled Rim Classico" at bounding box center [543, 195] width 278 height 278
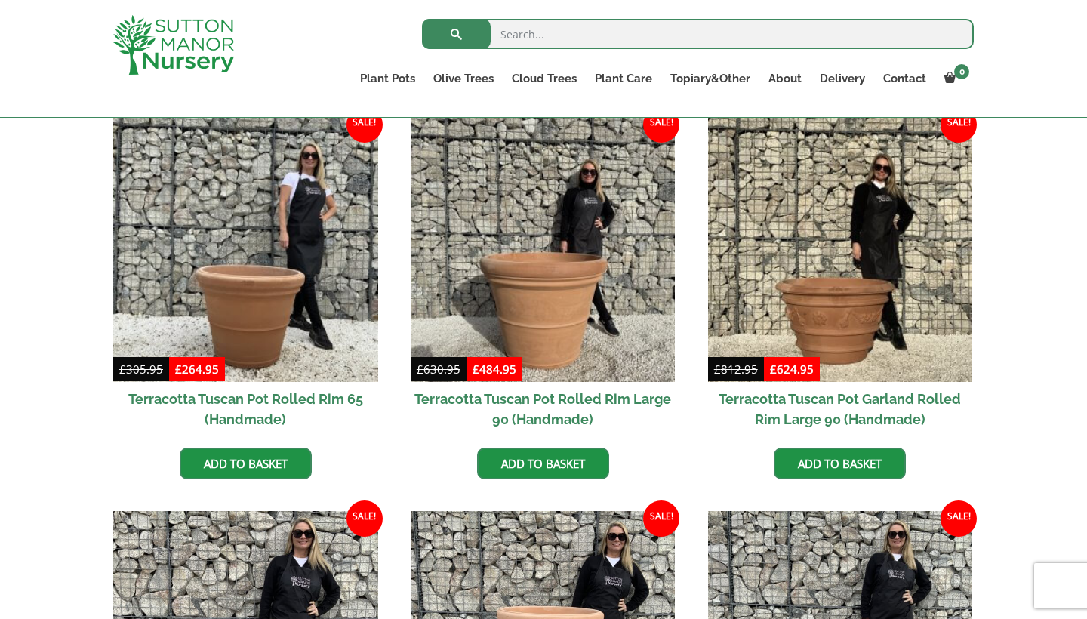
scroll to position [683, 0]
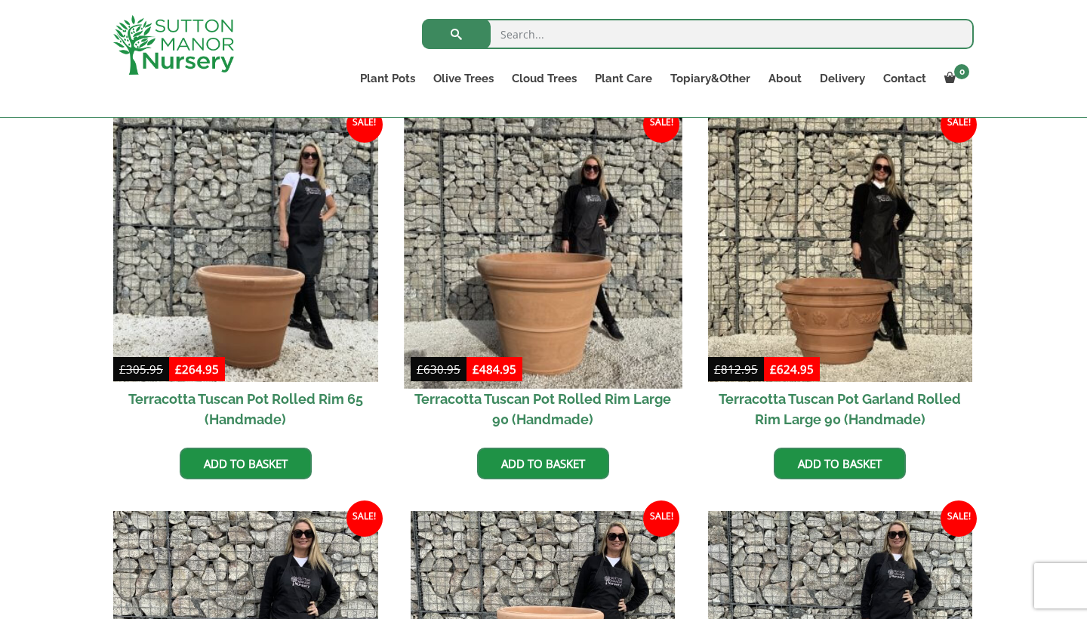
click at [539, 266] on img at bounding box center [543, 249] width 278 height 278
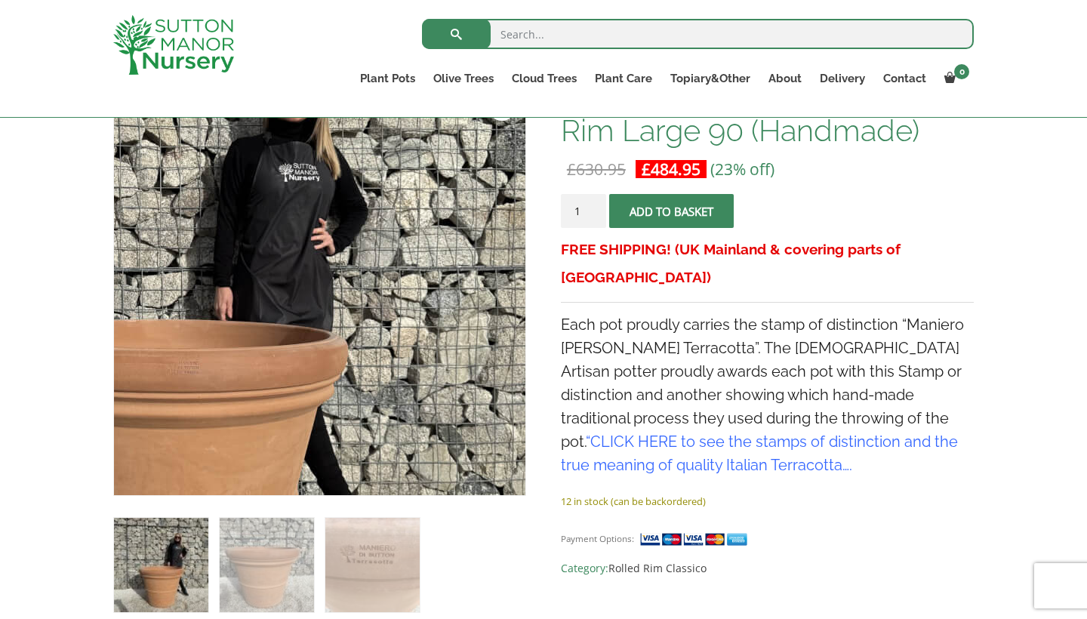
scroll to position [268, 0]
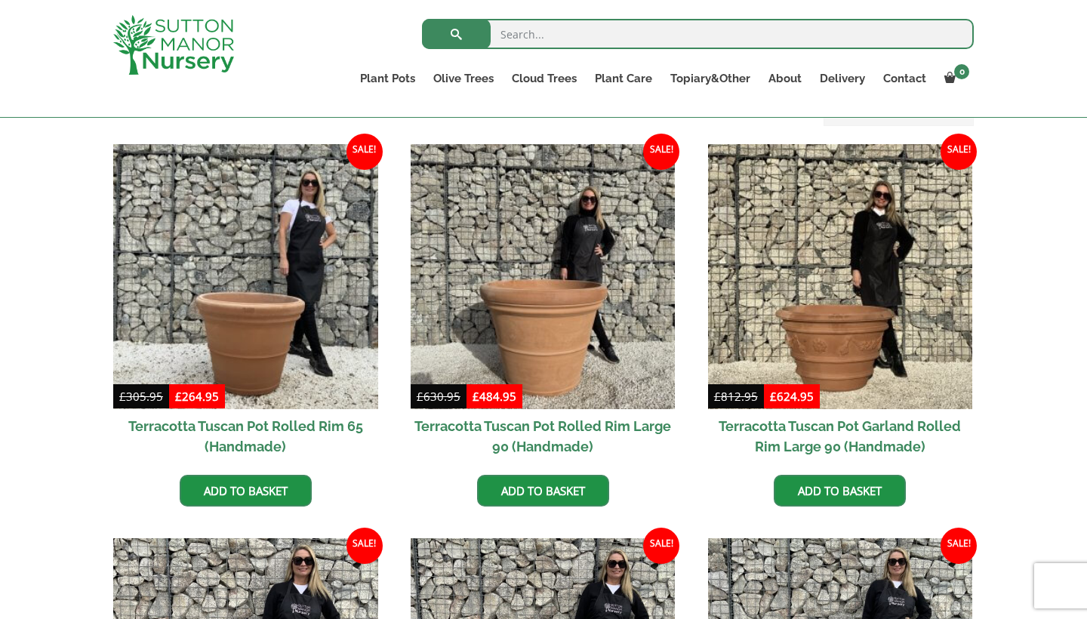
scroll to position [683, 0]
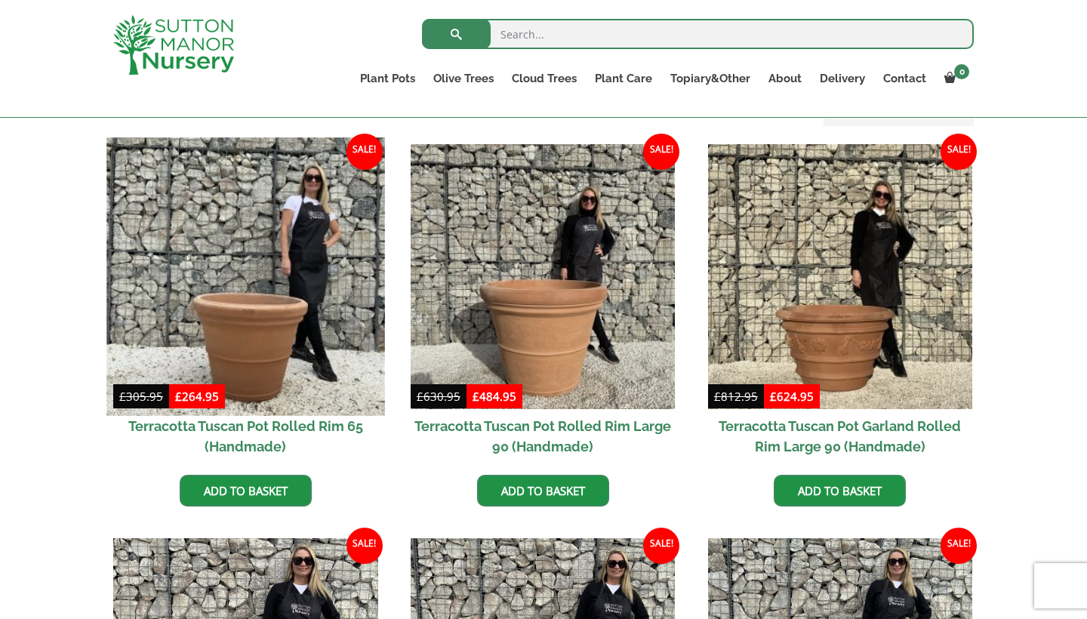
click at [261, 341] on img at bounding box center [245, 276] width 278 height 278
